Goal: Task Accomplishment & Management: Manage account settings

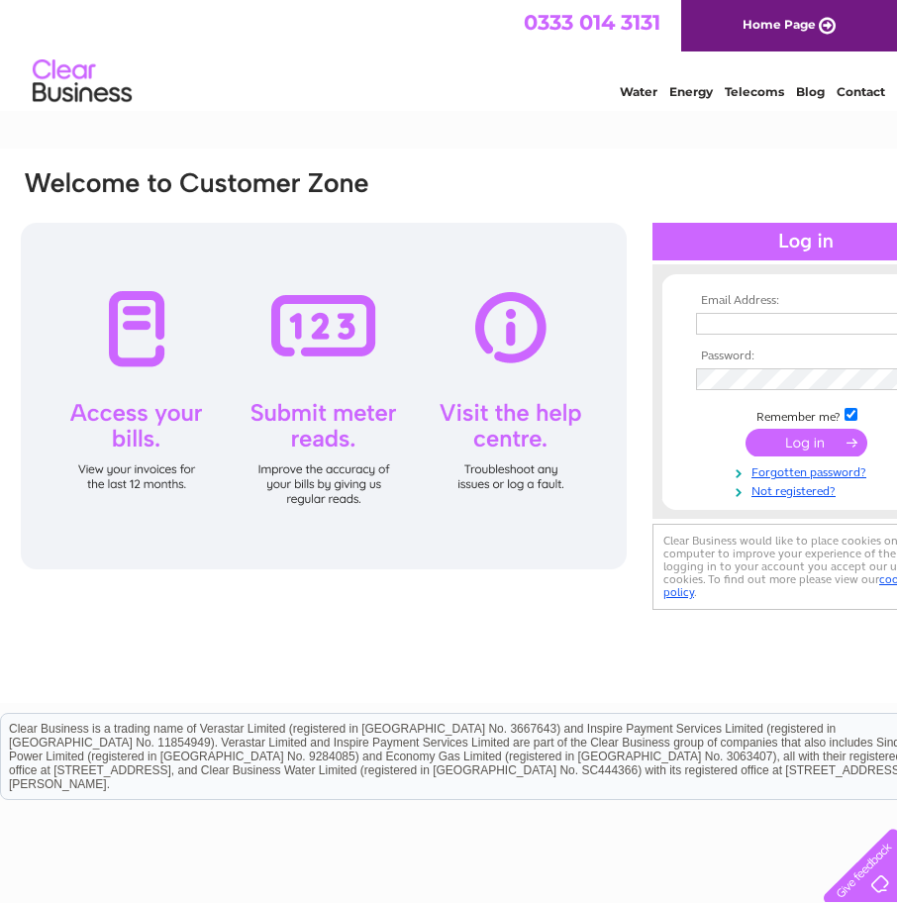
type input "accounts@rpmlimited.com"
click at [787, 444] on input "submit" at bounding box center [807, 443] width 122 height 28
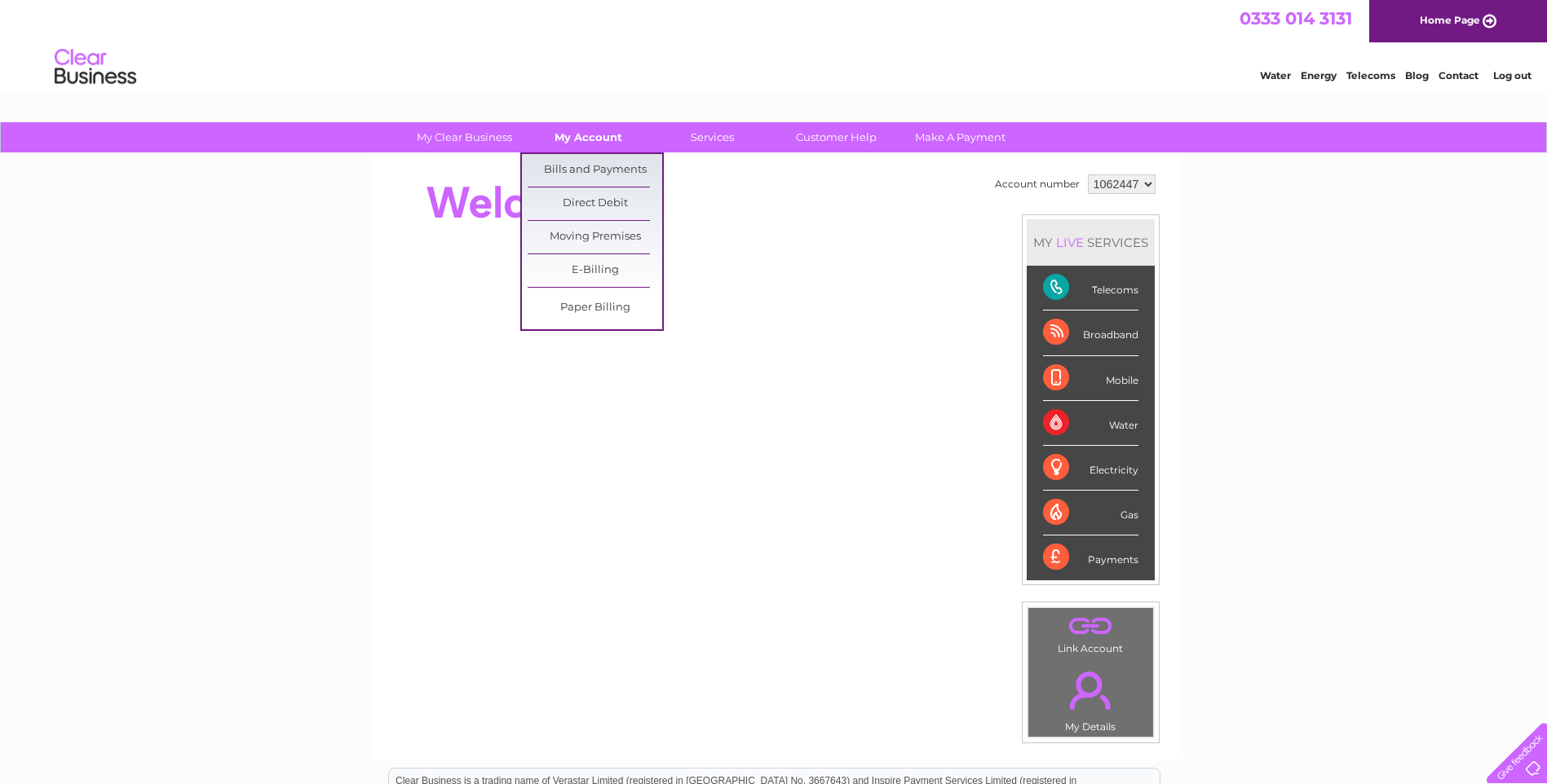
click at [582, 133] on link "My Account" at bounding box center [588, 138] width 134 height 30
click at [578, 168] on link "Bills and Payments" at bounding box center [595, 170] width 134 height 33
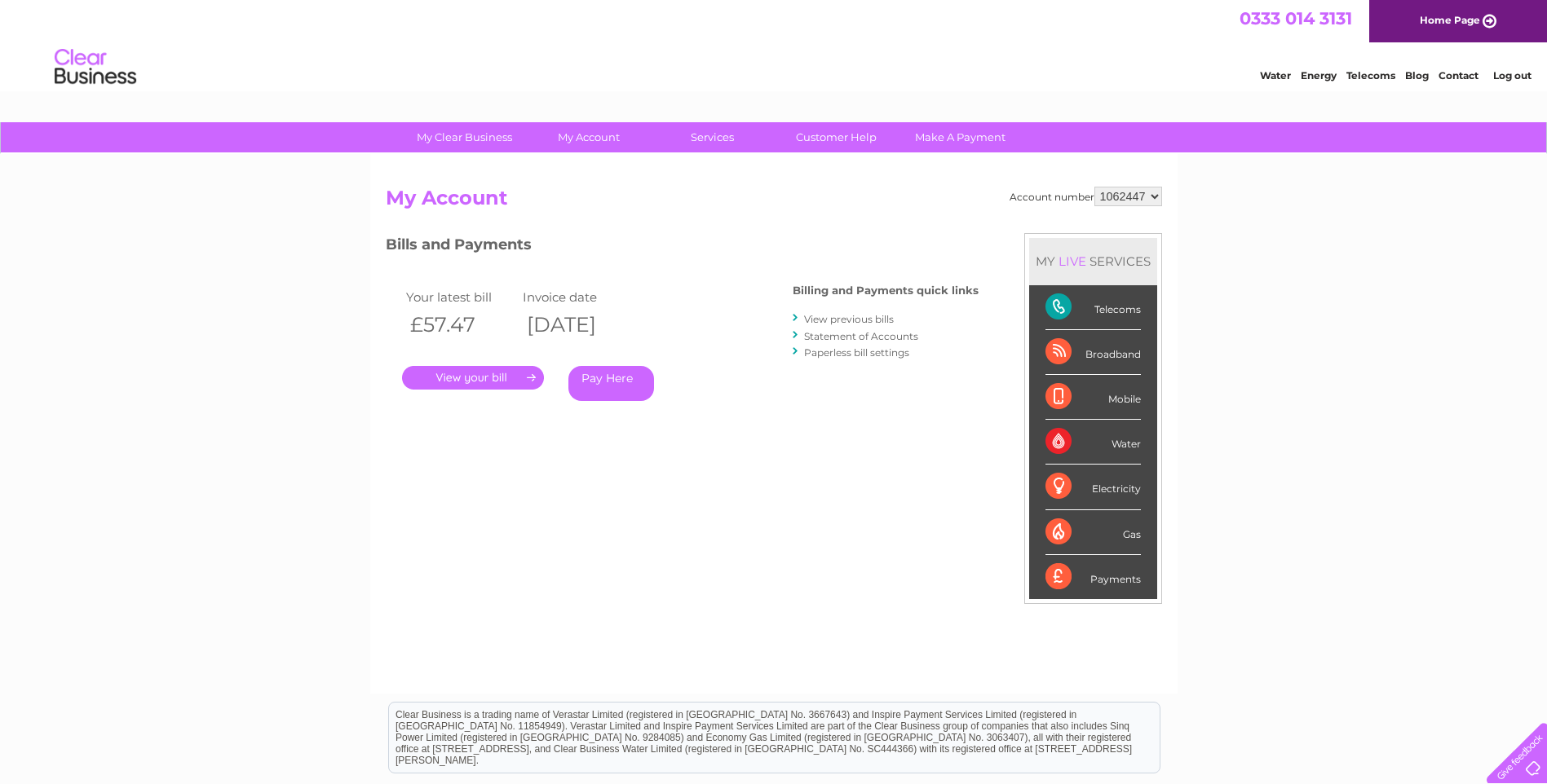
click at [493, 377] on link "." at bounding box center [473, 378] width 142 height 24
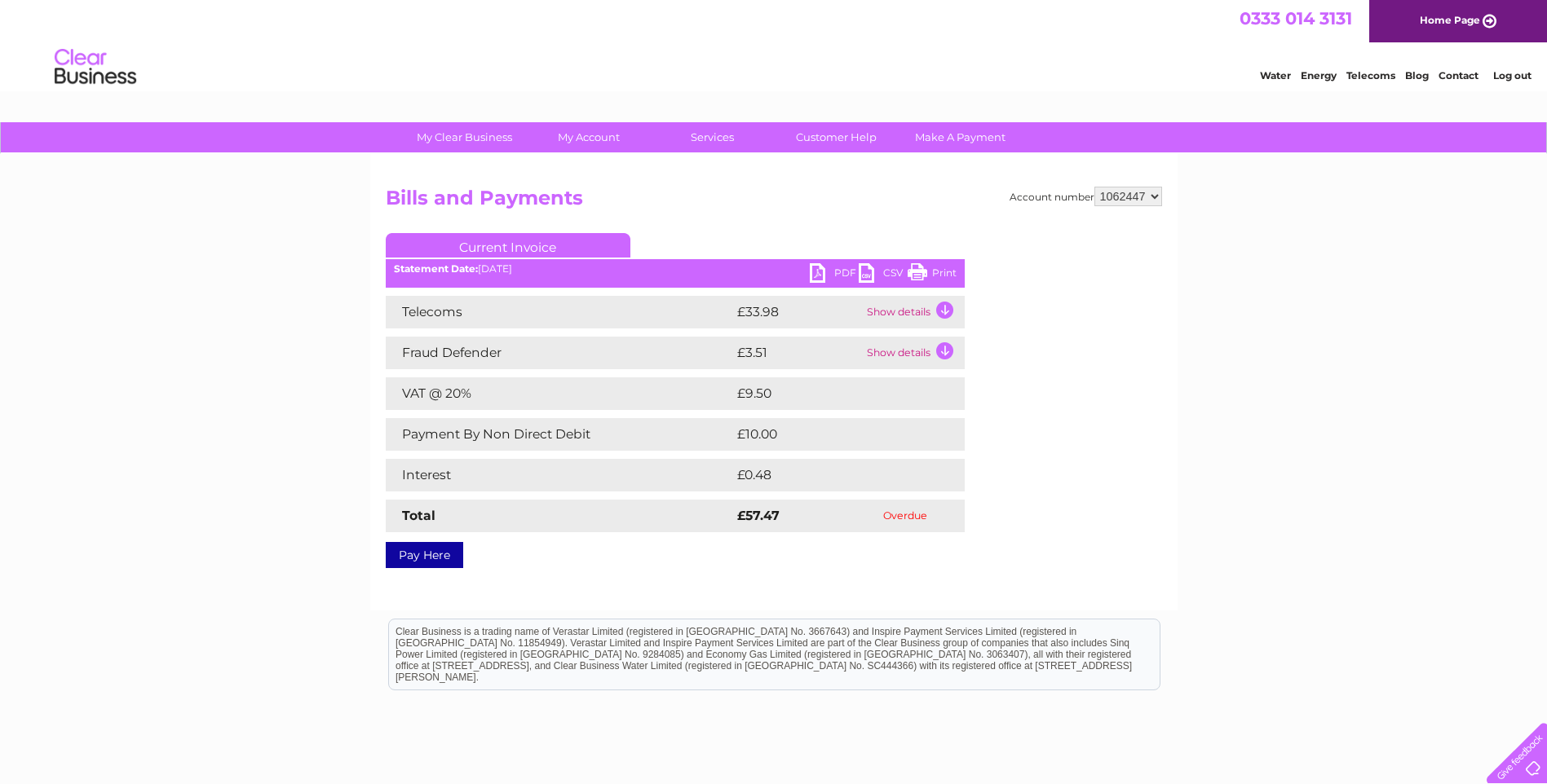
click at [826, 278] on link "PDF" at bounding box center [834, 275] width 49 height 24
